Goal: Task Accomplishment & Management: Use online tool/utility

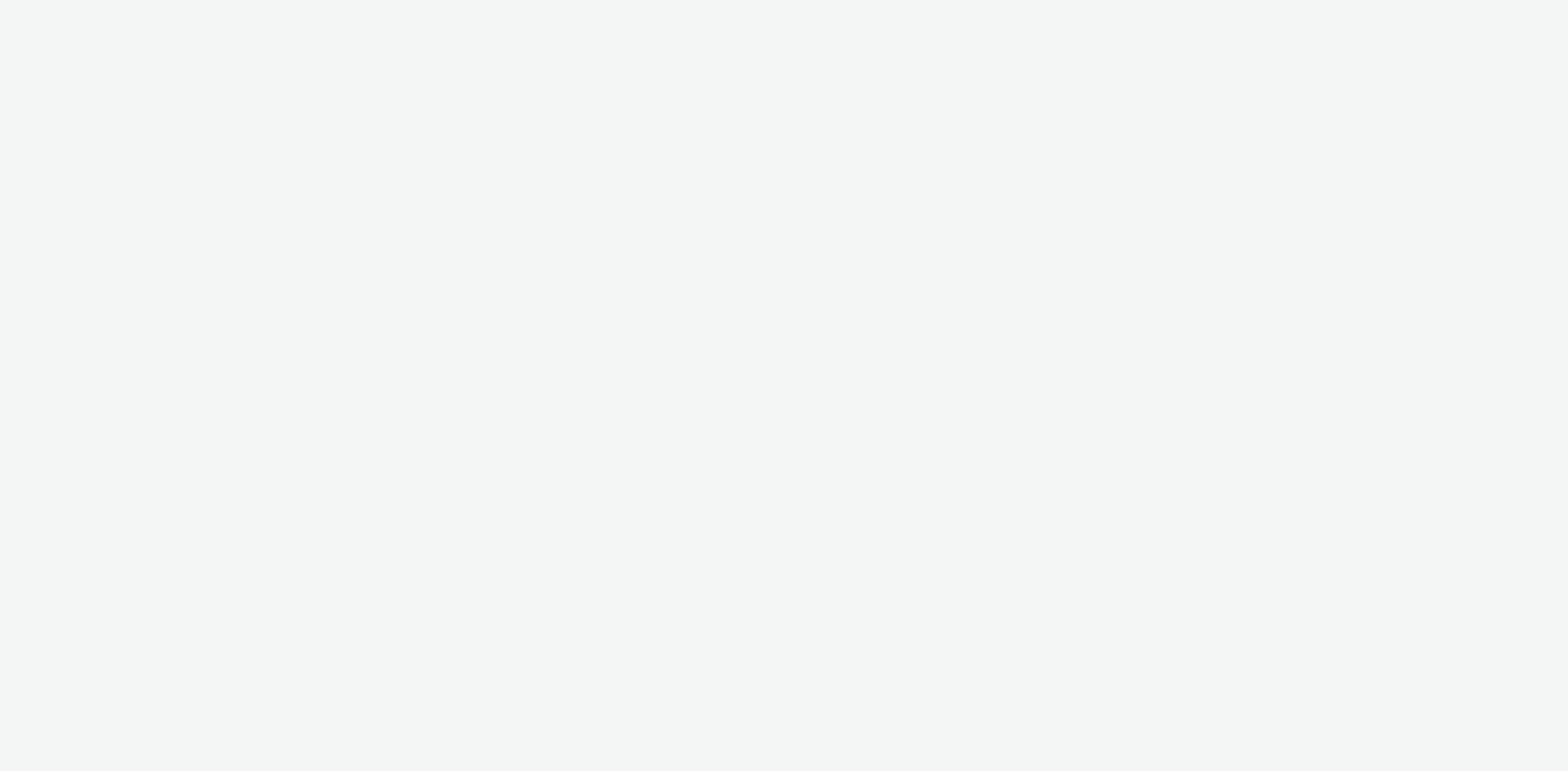
select select "a481bd8c-4acc-4c4f-8598-4e6659adaf07"
select select "f4db3760-27fe-4d14-9c44-df0c95b595a4"
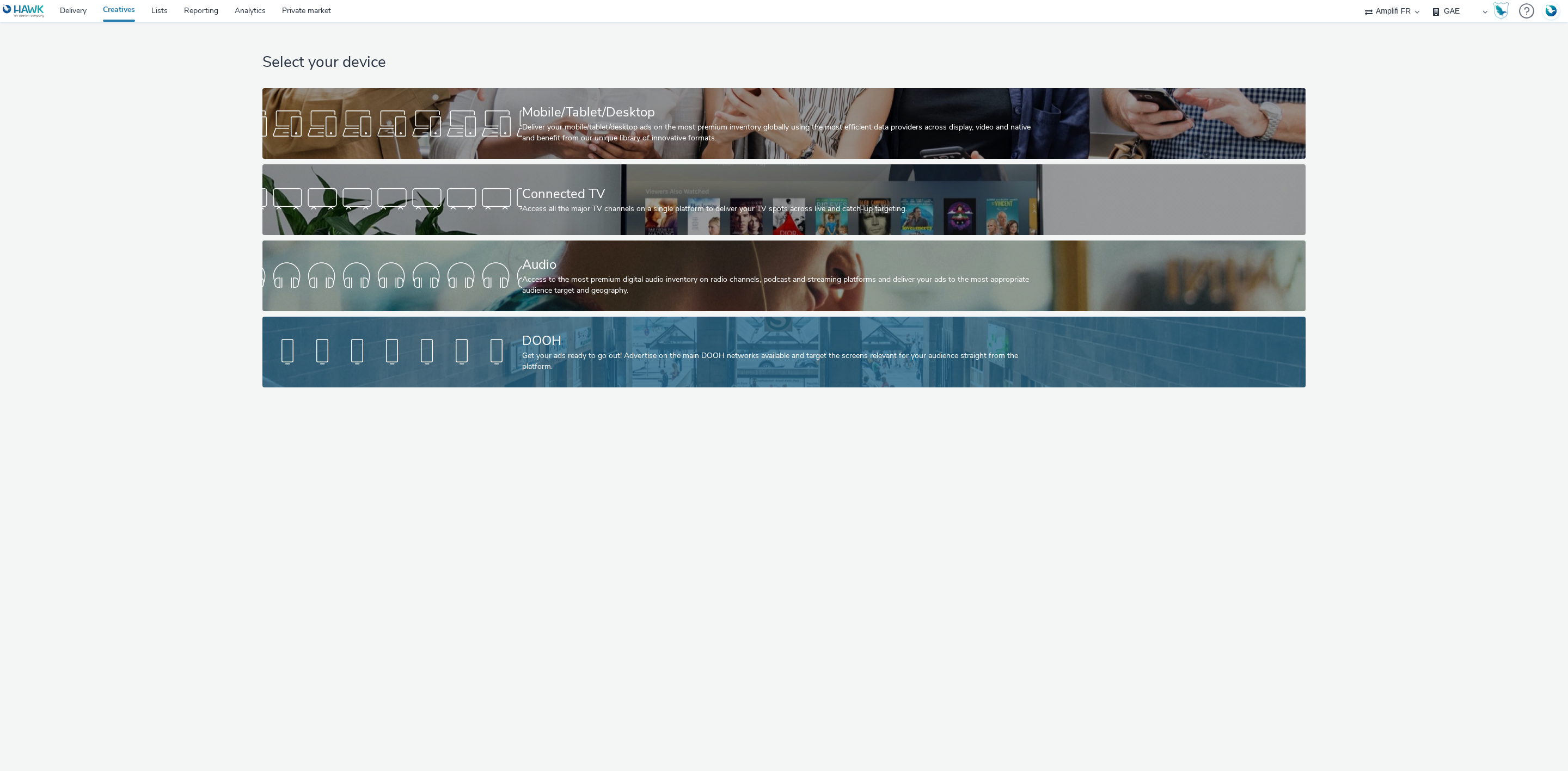
click at [632, 356] on div "Get your ads ready to go out! Advertise on the main DOOH networks available and…" at bounding box center [782, 362] width 519 height 23
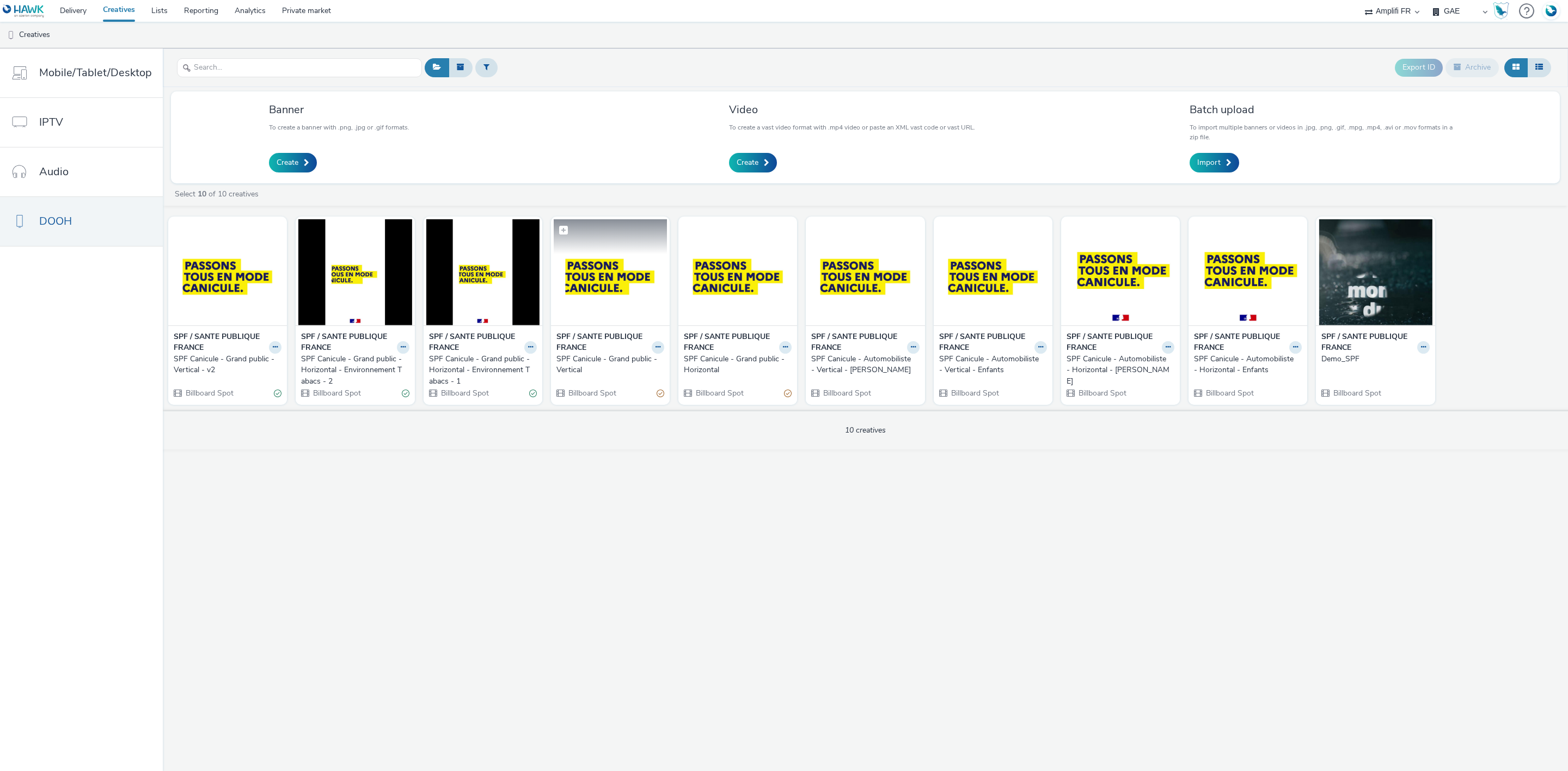
click at [638, 263] on img at bounding box center [610, 273] width 113 height 106
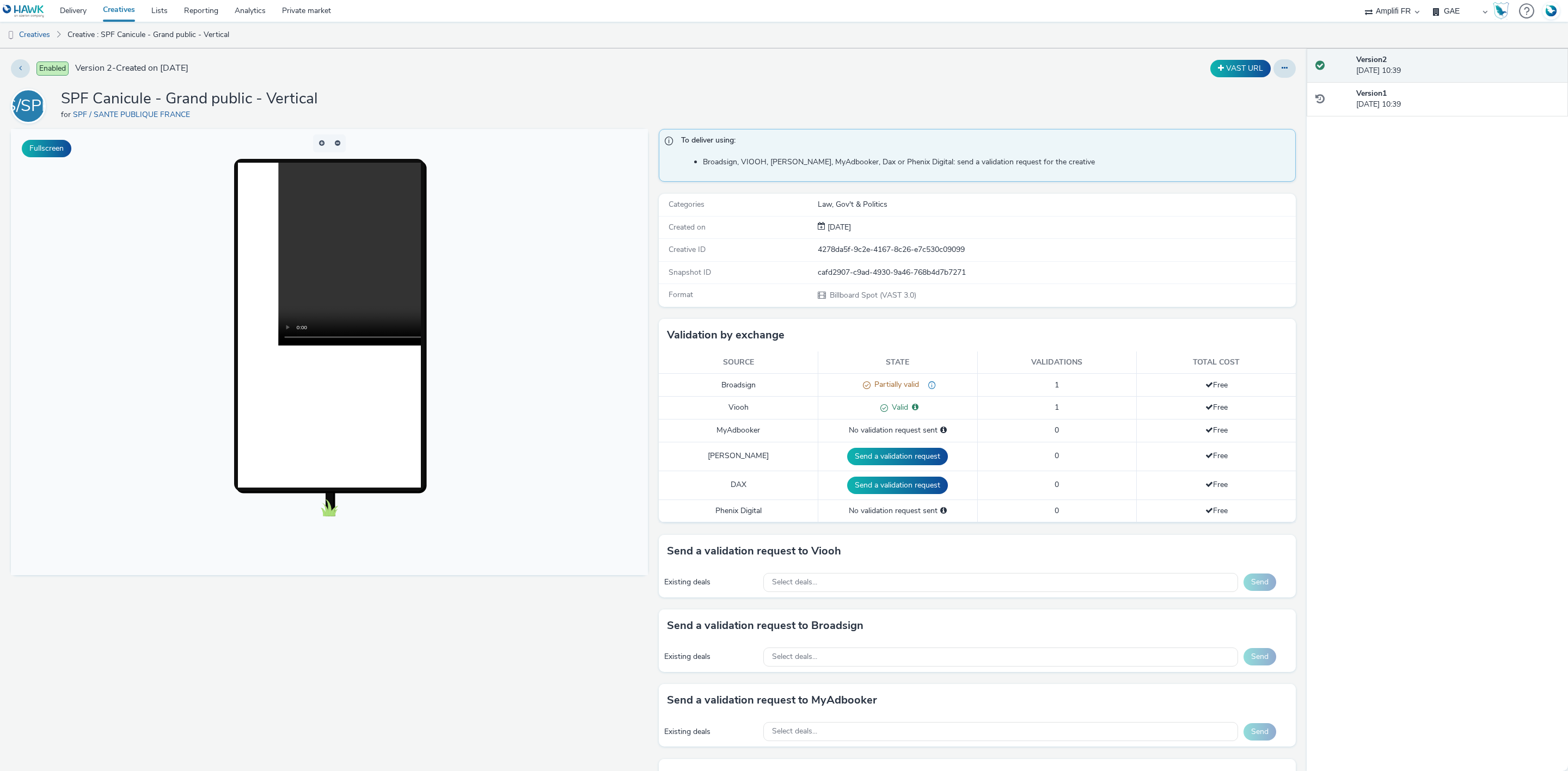
click at [1393, 13] on select "ABI Media Ad4Health Adevinta ADITIKS Adops Agence79 AllMatik AMnet FR Amplifi F…" at bounding box center [1392, 10] width 65 height 22
click at [1058, 56] on div "Enabled Version 2 - Created on 26 May 2025 VAST URL S/SPF SPF Canicule - Grand …" at bounding box center [653, 410] width 1306 height 723
click at [33, 33] on link "Creatives" at bounding box center [27, 35] width 56 height 26
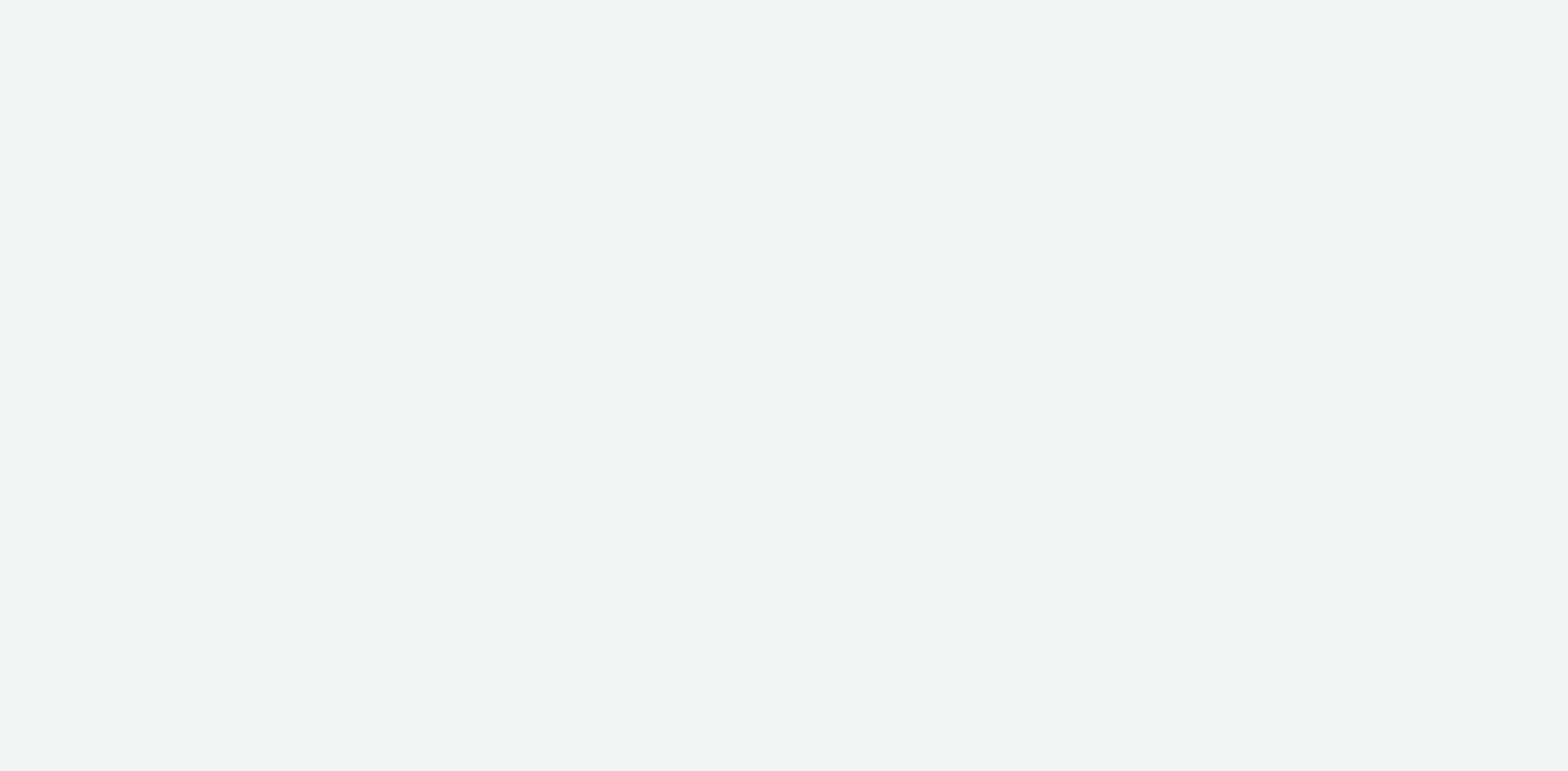
select select "a4655d9c-cd96-449f-b9a3-d2b0c2744250"
